Goal: Information Seeking & Learning: Learn about a topic

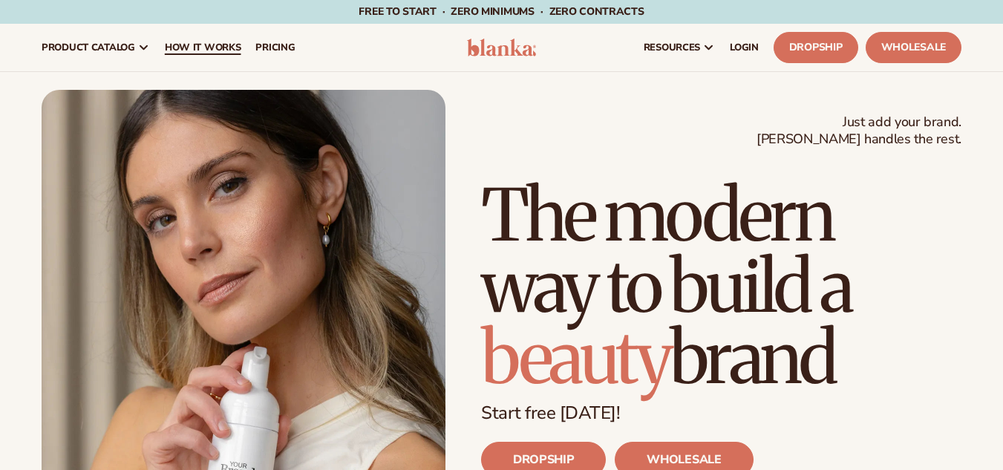
click at [198, 42] on span "How It Works" at bounding box center [203, 48] width 76 height 12
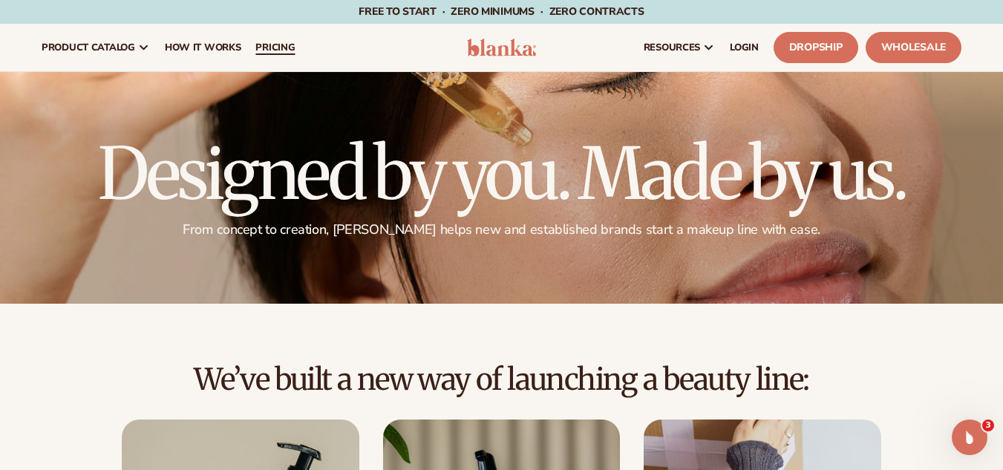
click at [290, 42] on span "pricing" at bounding box center [274, 48] width 39 height 12
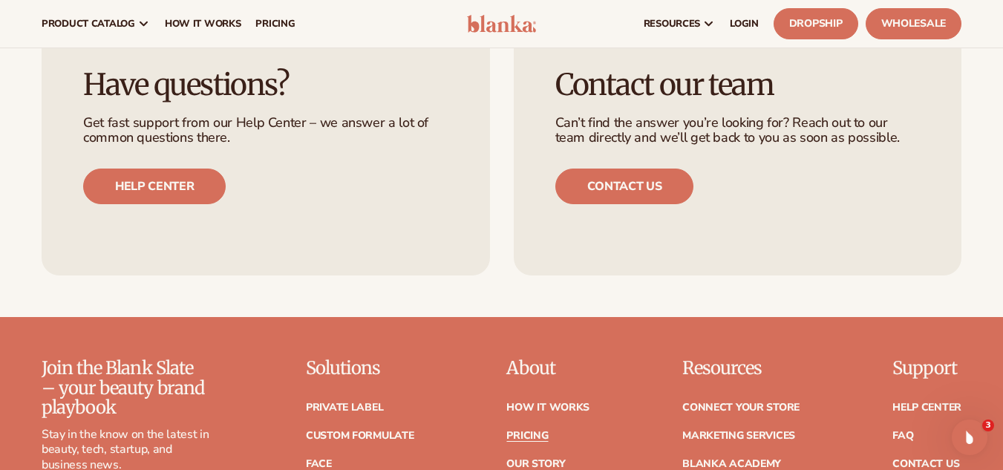
scroll to position [2995, 0]
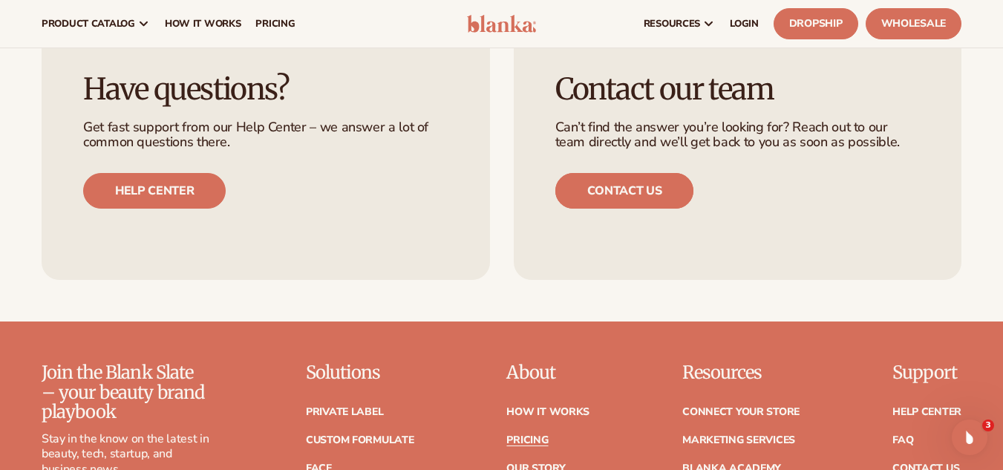
click at [640, 173] on link "Contact us" at bounding box center [624, 191] width 139 height 36
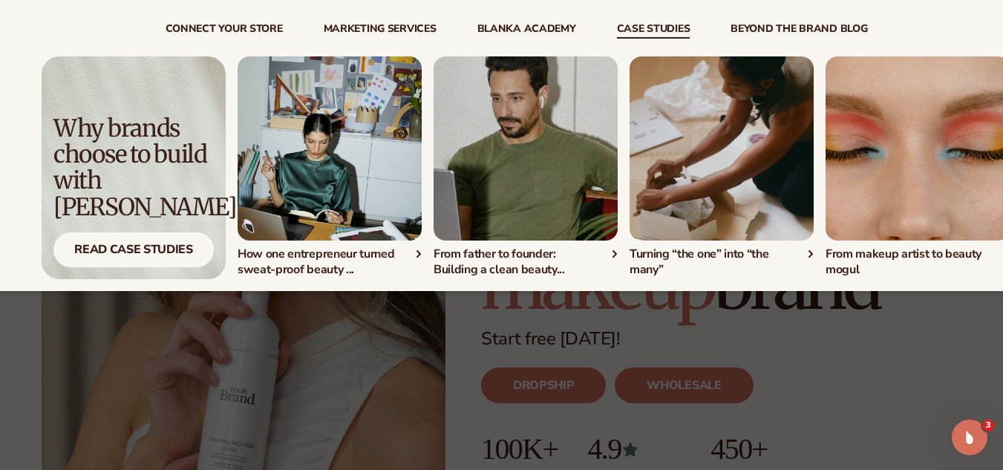
scroll to position [75, 0]
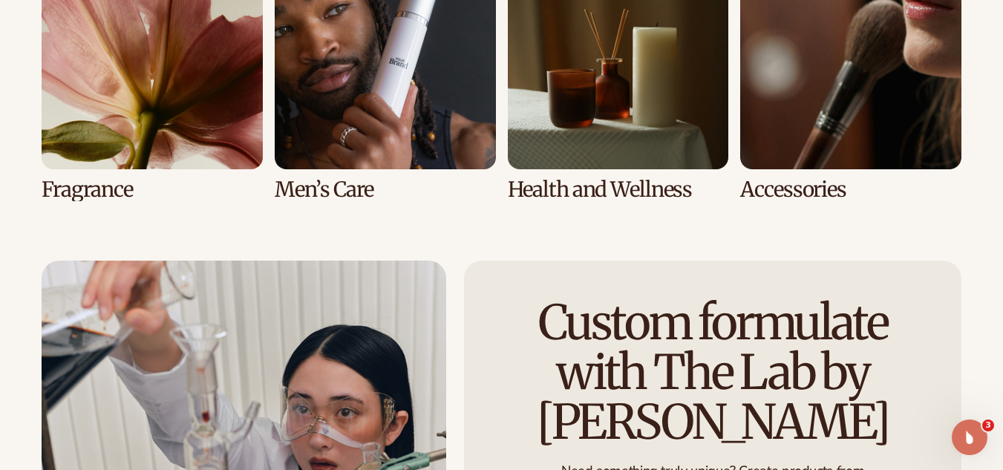
scroll to position [3478, 0]
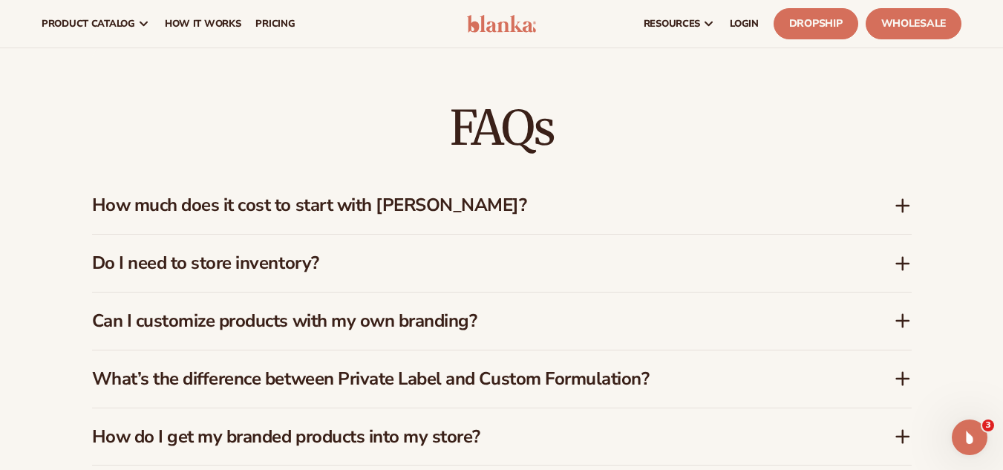
scroll to position [2256, 0]
click at [273, 27] on span "pricing" at bounding box center [274, 24] width 39 height 12
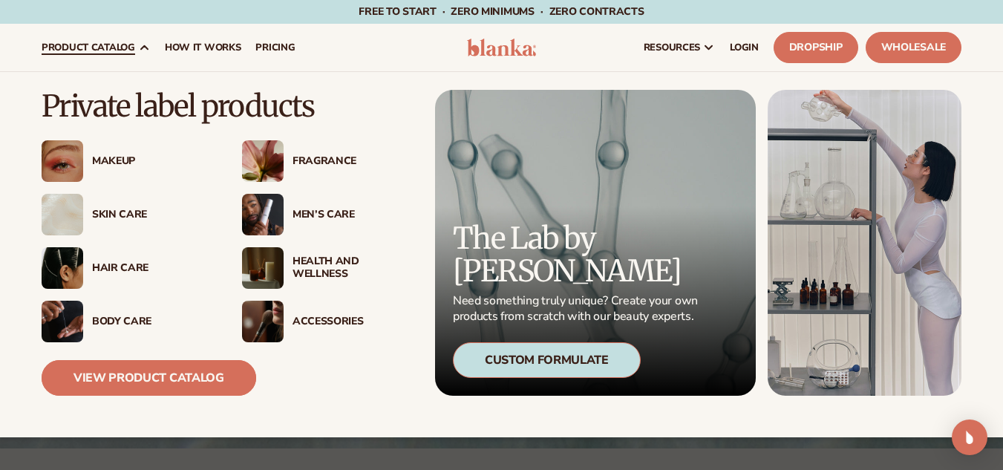
click at [151, 370] on link "View Product Catalog" at bounding box center [149, 378] width 214 height 36
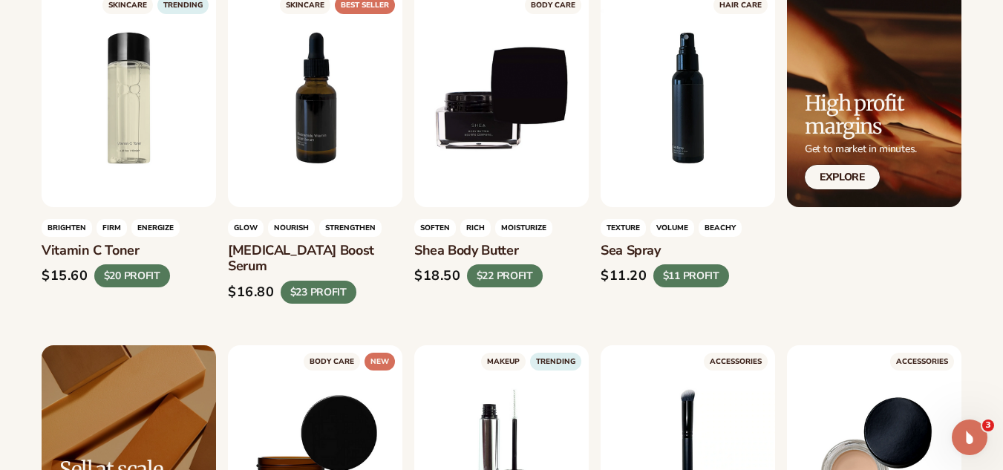
scroll to position [2288, 0]
